Goal: Task Accomplishment & Management: Use online tool/utility

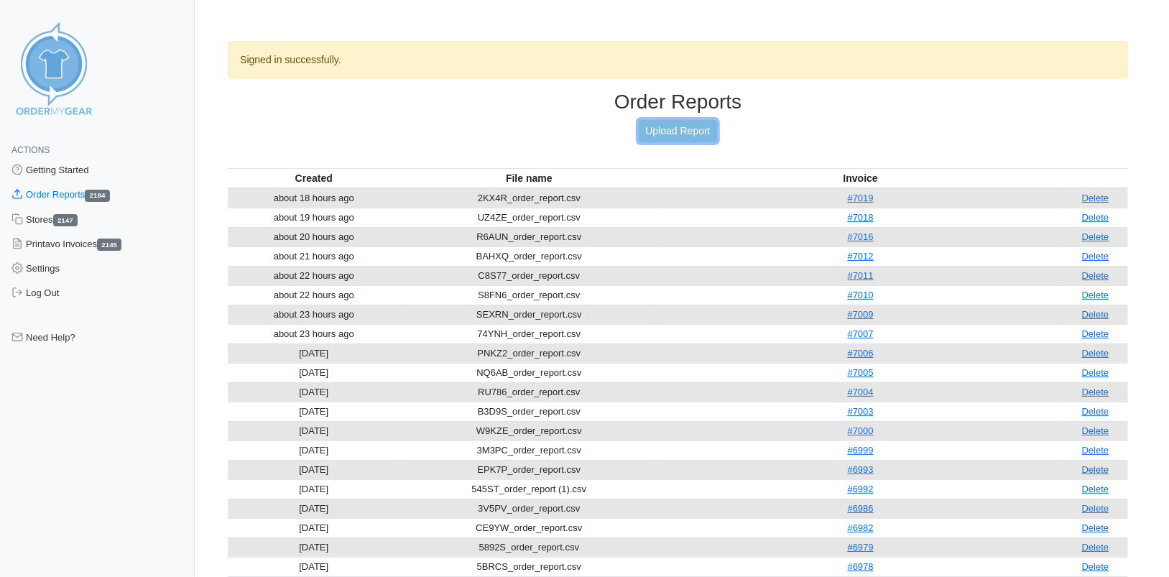
click at [687, 132] on link "Upload Report" at bounding box center [678, 131] width 78 height 22
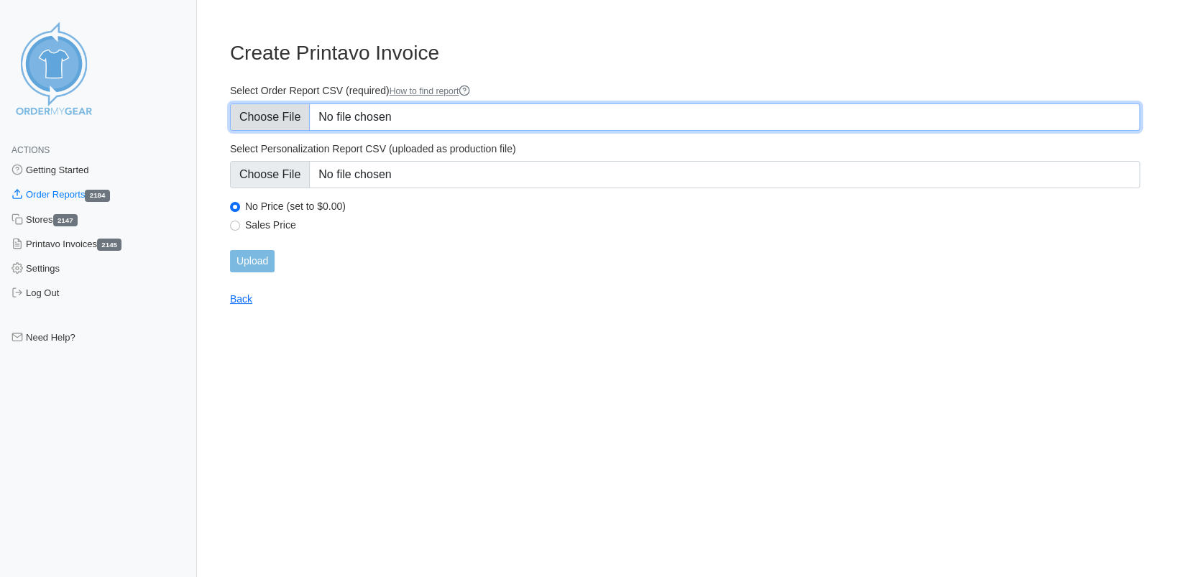
click at [248, 119] on input "Select Order Report CSV (required) How to find report" at bounding box center [685, 116] width 910 height 27
type input "C:\fakepath\N95K5_order_report.csv"
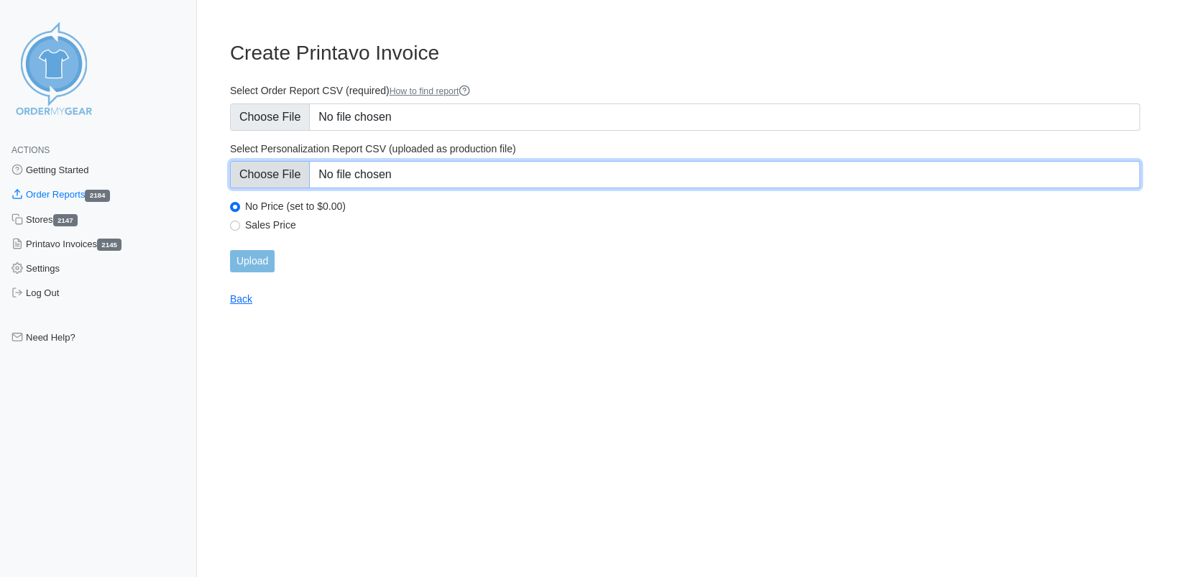
click at [275, 167] on input "Select Personalization Report CSV (uploaded as production file)" at bounding box center [685, 174] width 910 height 27
type input "C:\fakepath\N95K5_personalization_report.csv"
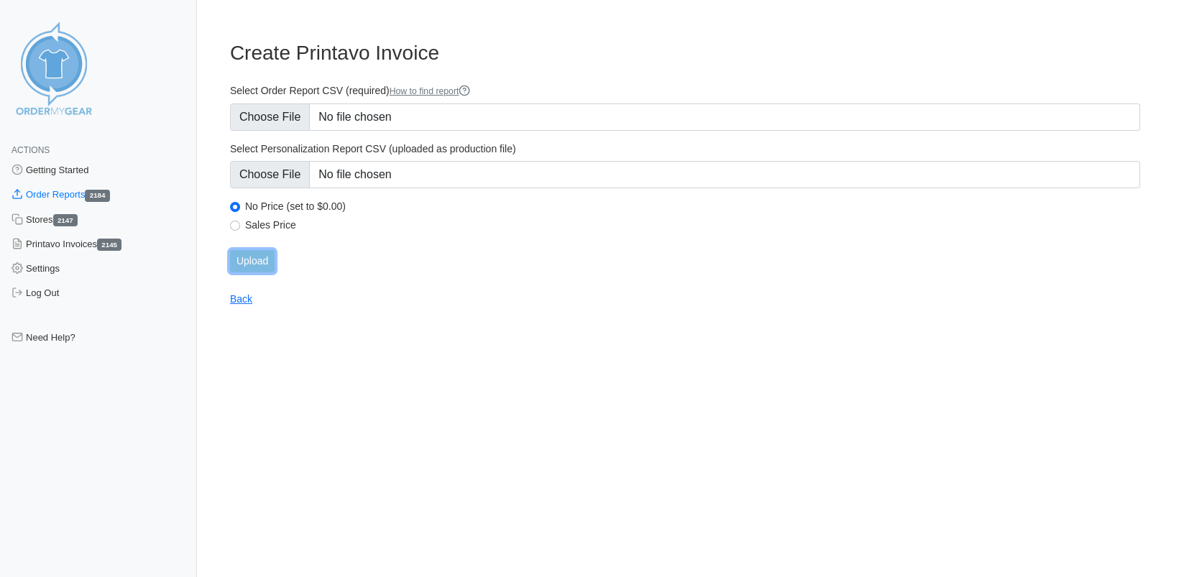
click at [256, 260] on input "Upload" at bounding box center [252, 261] width 45 height 22
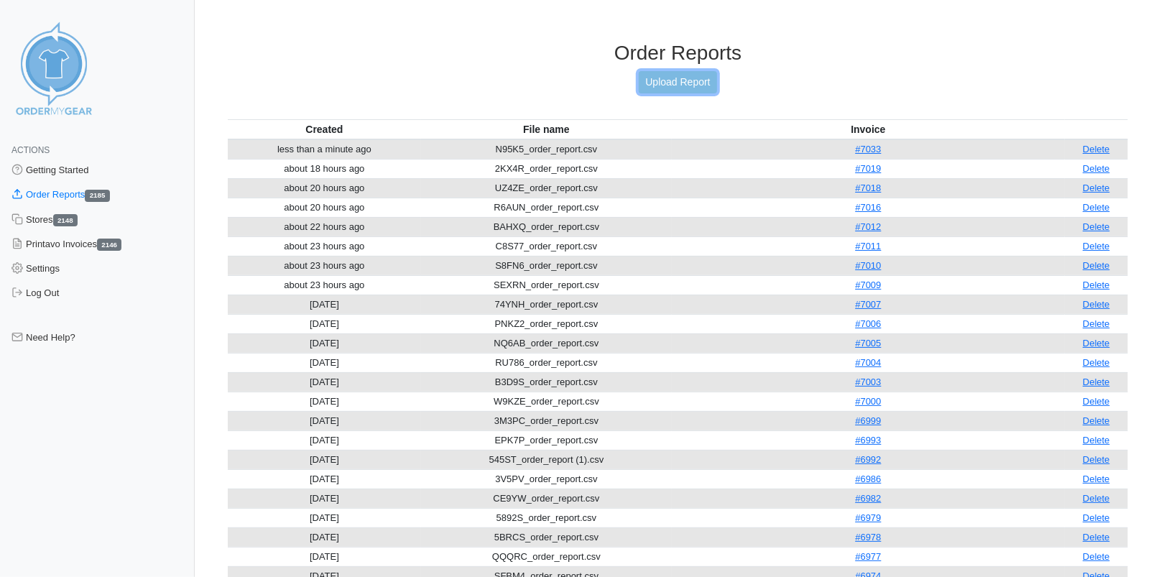
click at [651, 80] on link "Upload Report" at bounding box center [678, 82] width 78 height 22
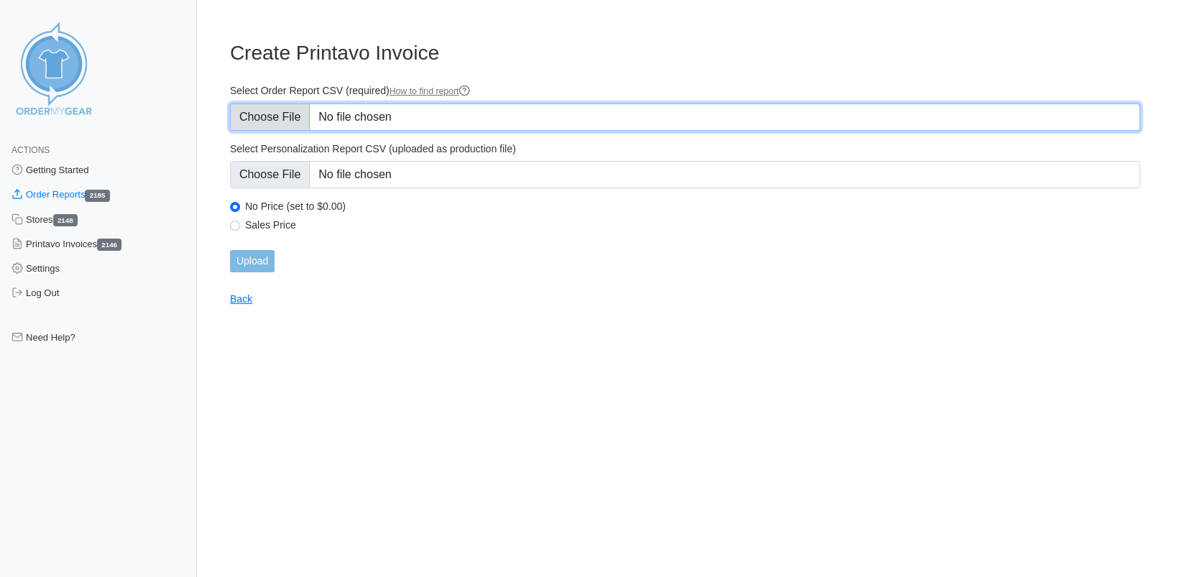
click at [272, 115] on input "Select Order Report CSV (required) How to find report" at bounding box center [685, 116] width 910 height 27
type input "C:\fakepath\WS84Y_order_report.csv"
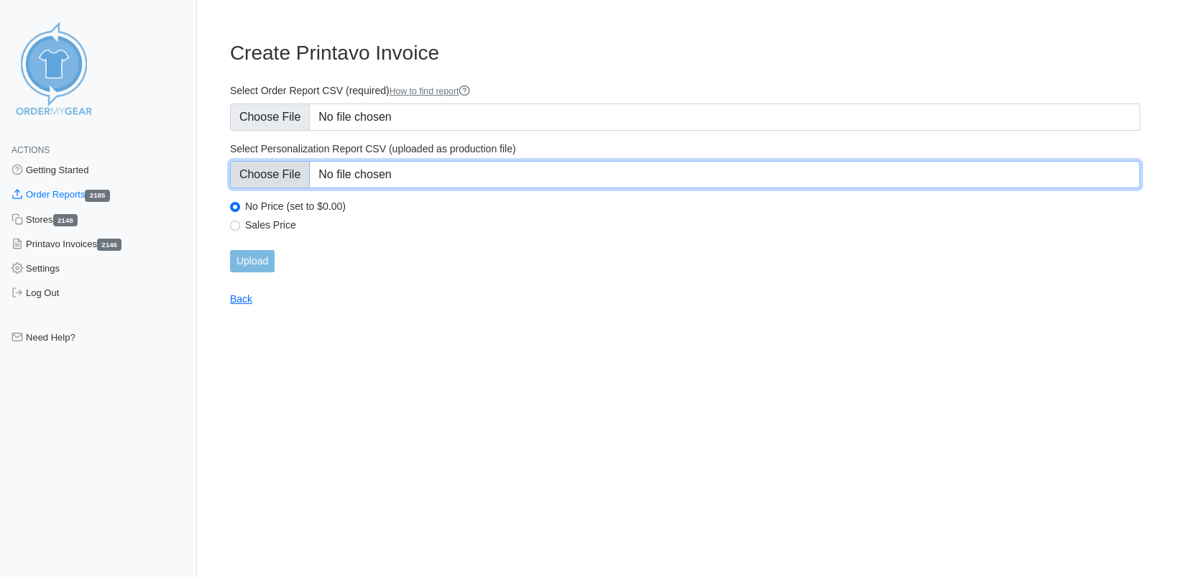
click at [269, 174] on input "Select Personalization Report CSV (uploaded as production file)" at bounding box center [685, 174] width 910 height 27
click at [275, 174] on input "Select Personalization Report CSV (uploaded as production file)" at bounding box center [685, 174] width 910 height 27
type input "C:\fakepath\WS84Y_personalization_report.csv"
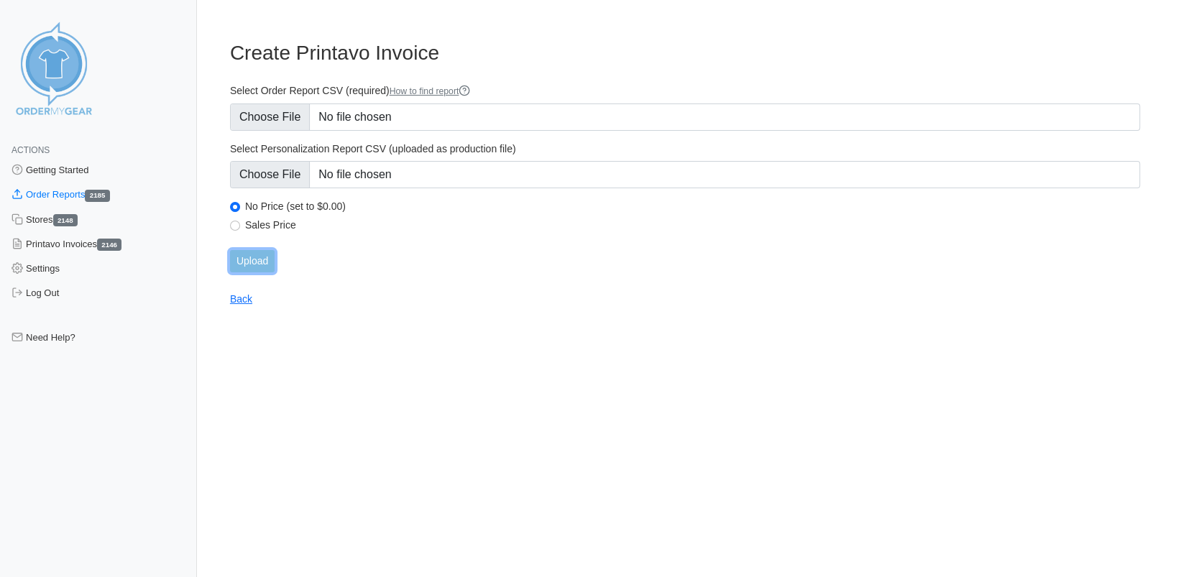
click at [260, 262] on input "Upload" at bounding box center [252, 261] width 45 height 22
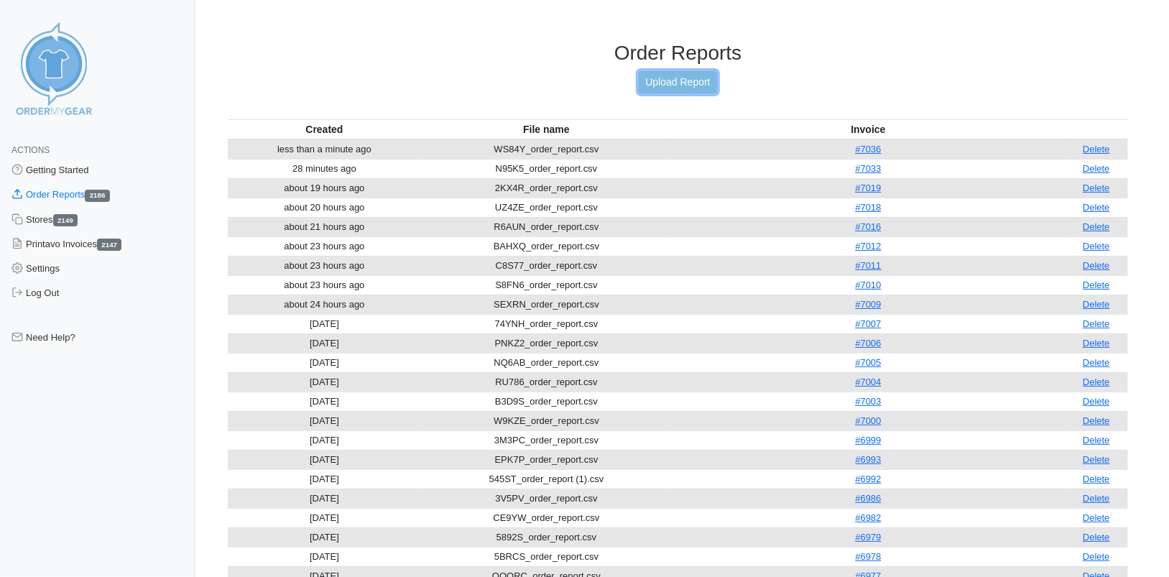
click at [673, 81] on link "Upload Report" at bounding box center [678, 82] width 78 height 22
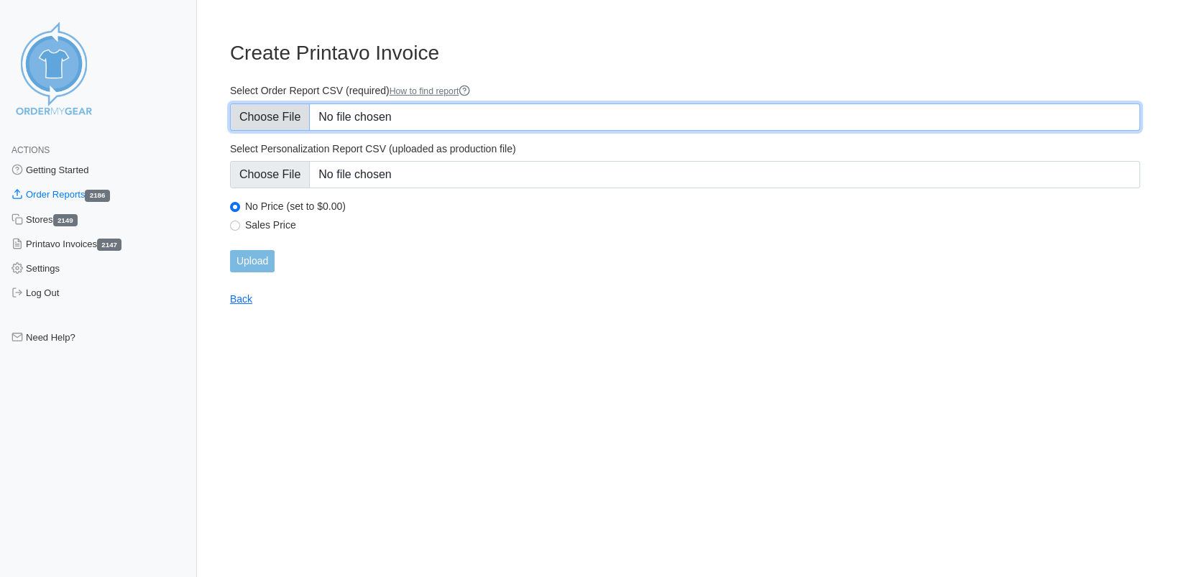
click at [292, 123] on input "Select Order Report CSV (required) How to find report" at bounding box center [685, 116] width 910 height 27
type input "C:\fakepath\B7ZUK_order_report.csv"
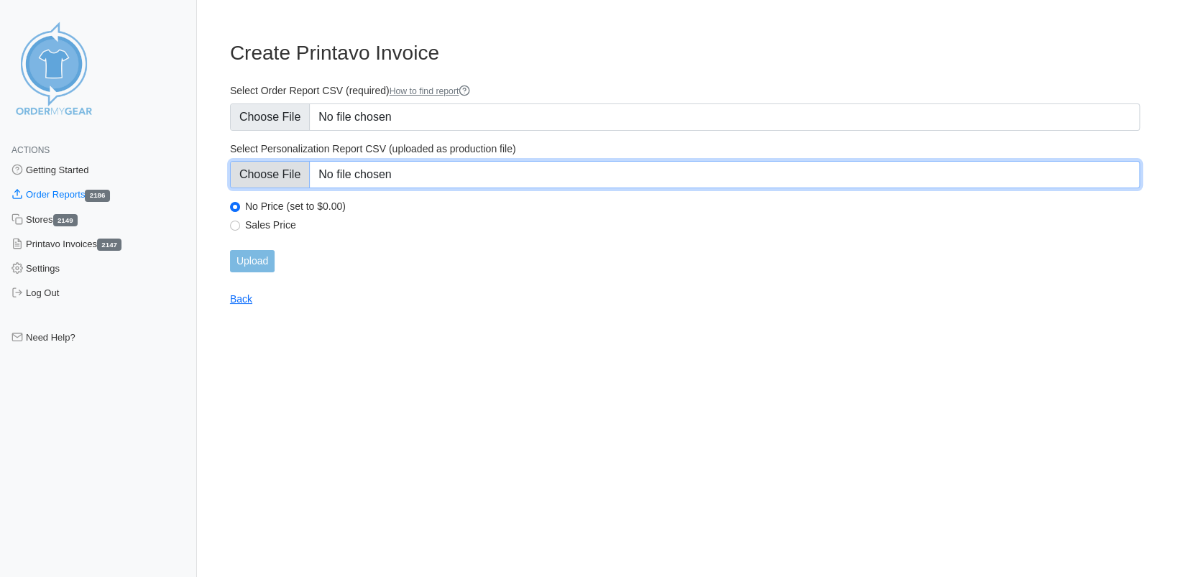
click at [292, 178] on input "Select Personalization Report CSV (uploaded as production file)" at bounding box center [685, 174] width 910 height 27
type input "C:\fakepath\B7ZUK_personalization_report.csv"
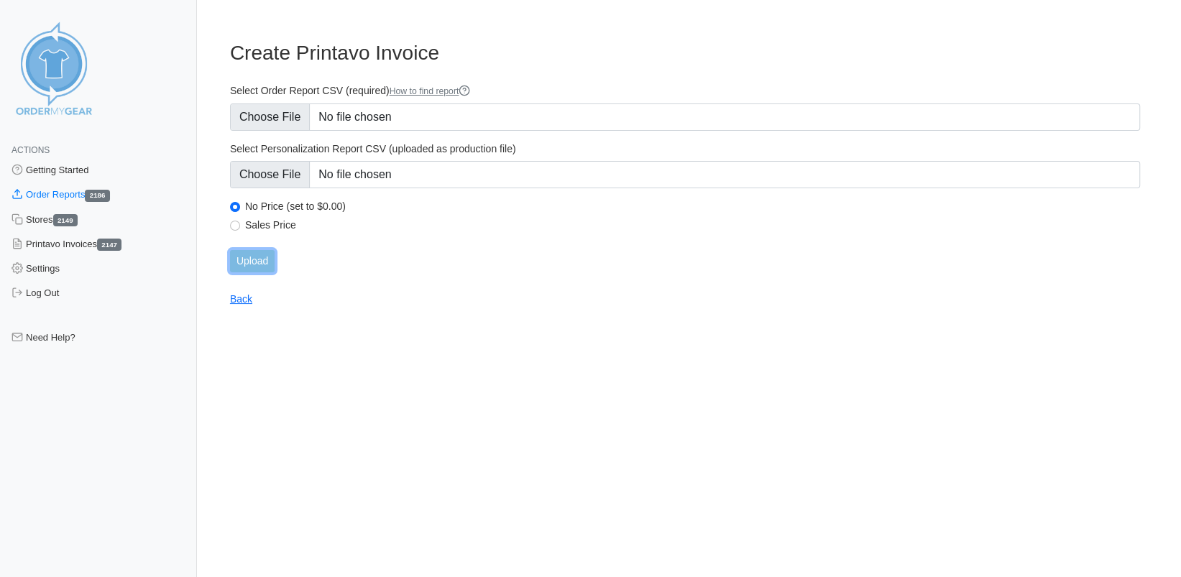
click at [241, 263] on input "Upload" at bounding box center [252, 261] width 45 height 22
